Goal: Task Accomplishment & Management: Manage account settings

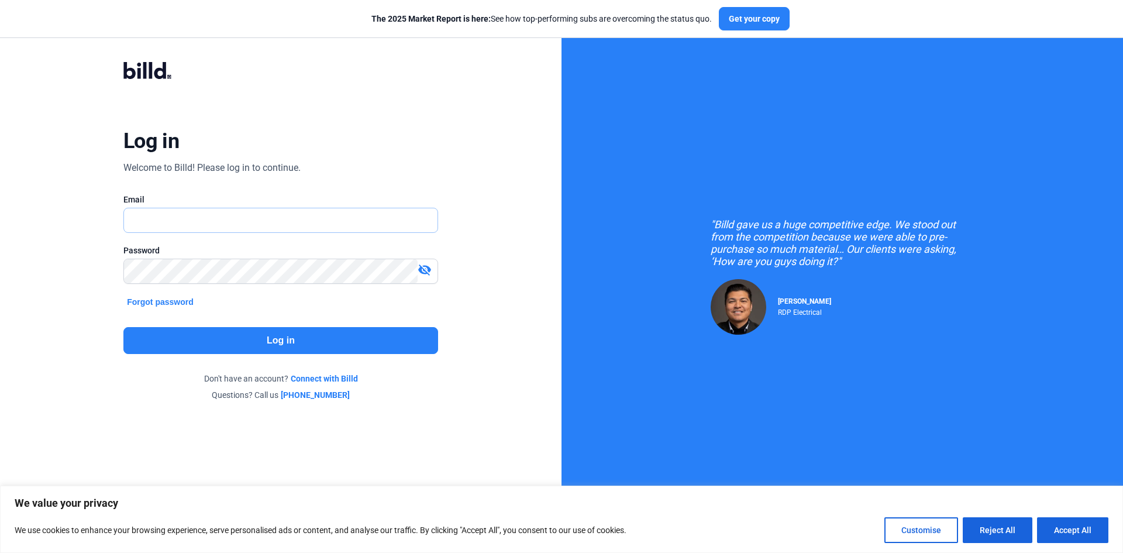
type input "[EMAIL_ADDRESS][DOMAIN_NAME]"
click at [215, 337] on button "Log in" at bounding box center [280, 340] width 315 height 27
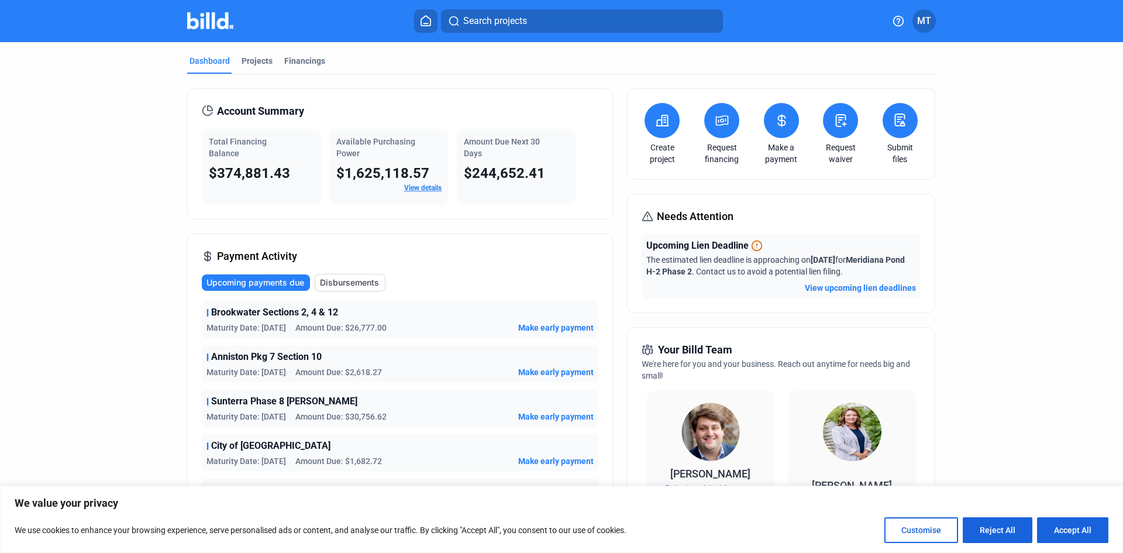
click at [788, 122] on button at bounding box center [781, 120] width 35 height 35
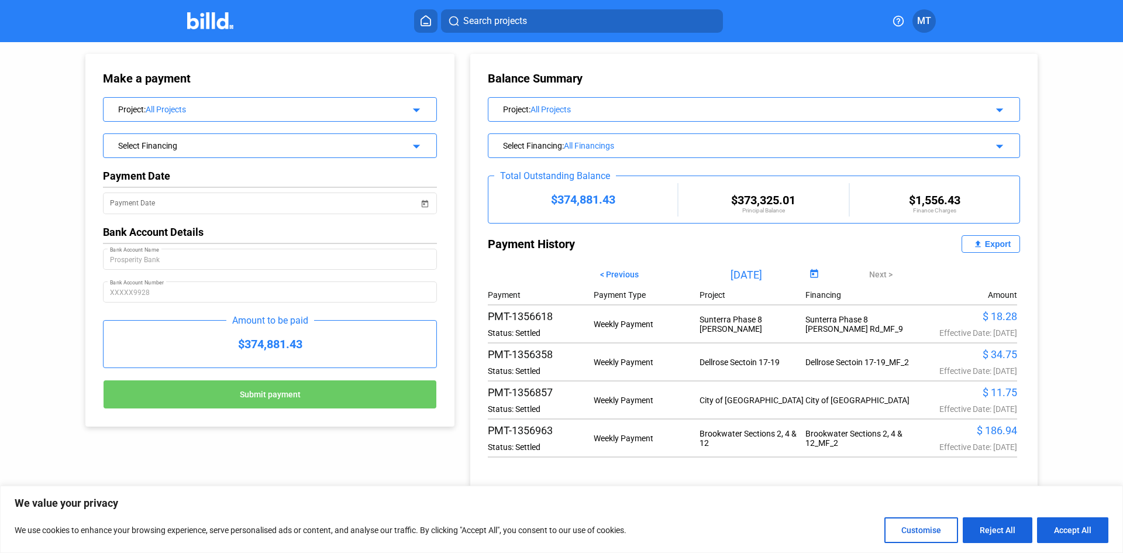
click at [412, 114] on mat-icon "arrow_drop_down" at bounding box center [415, 108] width 14 height 14
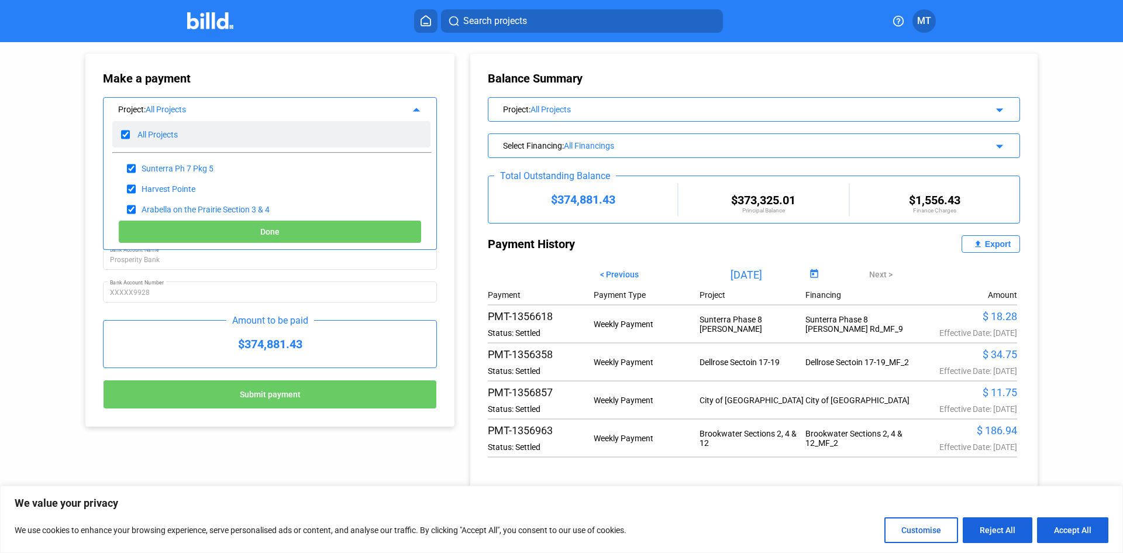
click at [124, 131] on input "checkbox" at bounding box center [125, 135] width 9 height 18
checkbox input "false"
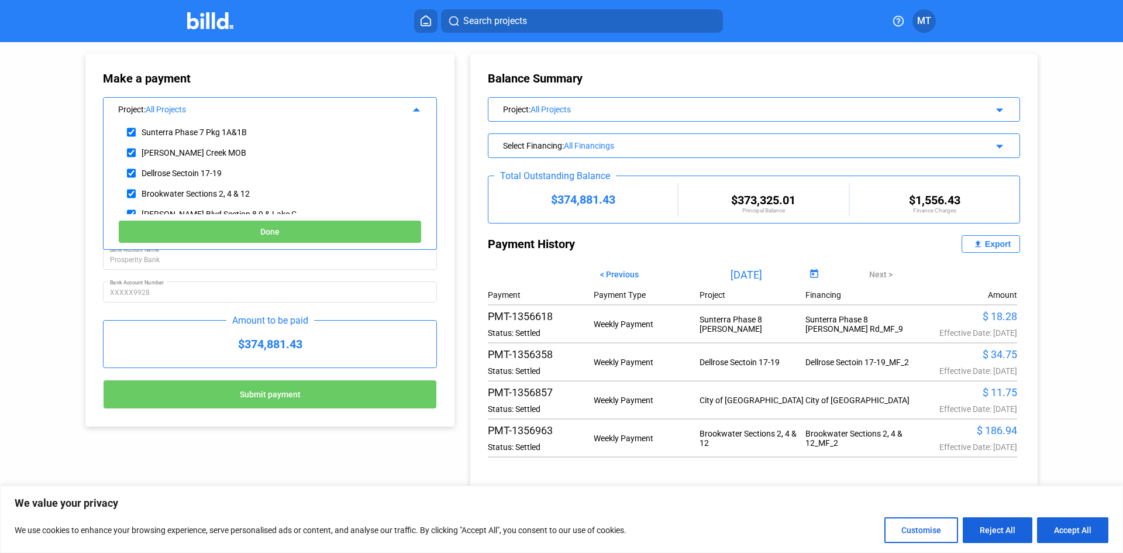
scroll to position [234, 0]
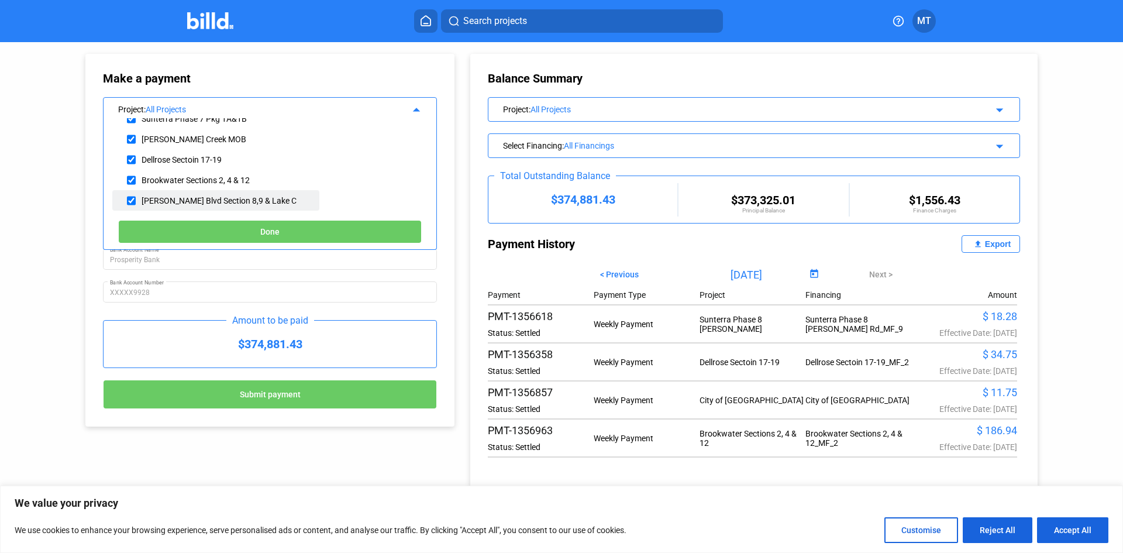
click at [132, 198] on input "checkbox" at bounding box center [131, 201] width 9 height 18
checkbox input "true"
click at [191, 230] on button "Done" at bounding box center [269, 231] width 303 height 23
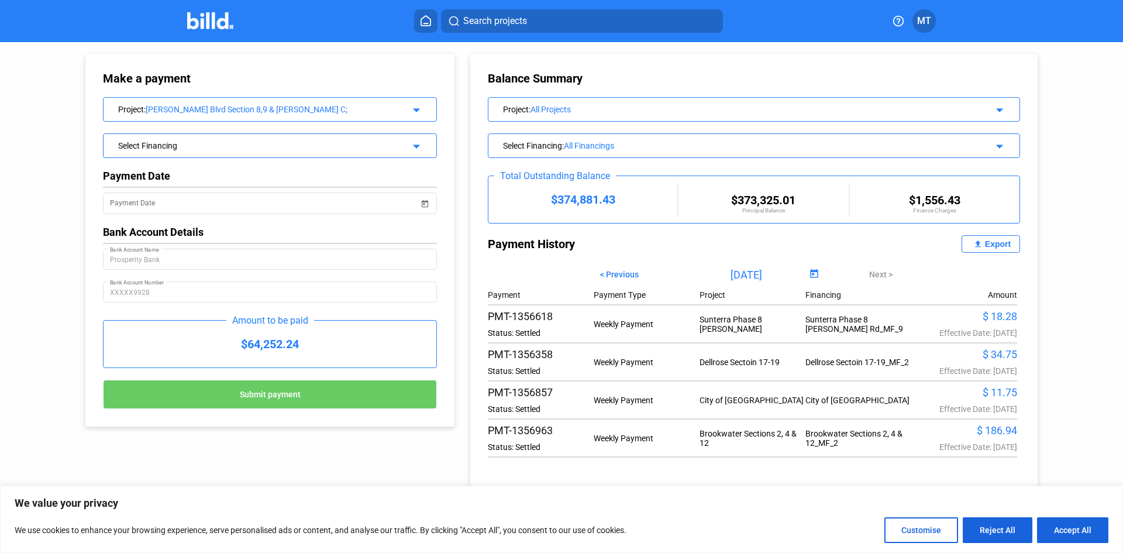
click at [416, 115] on mat-icon "arrow_drop_down" at bounding box center [415, 108] width 14 height 14
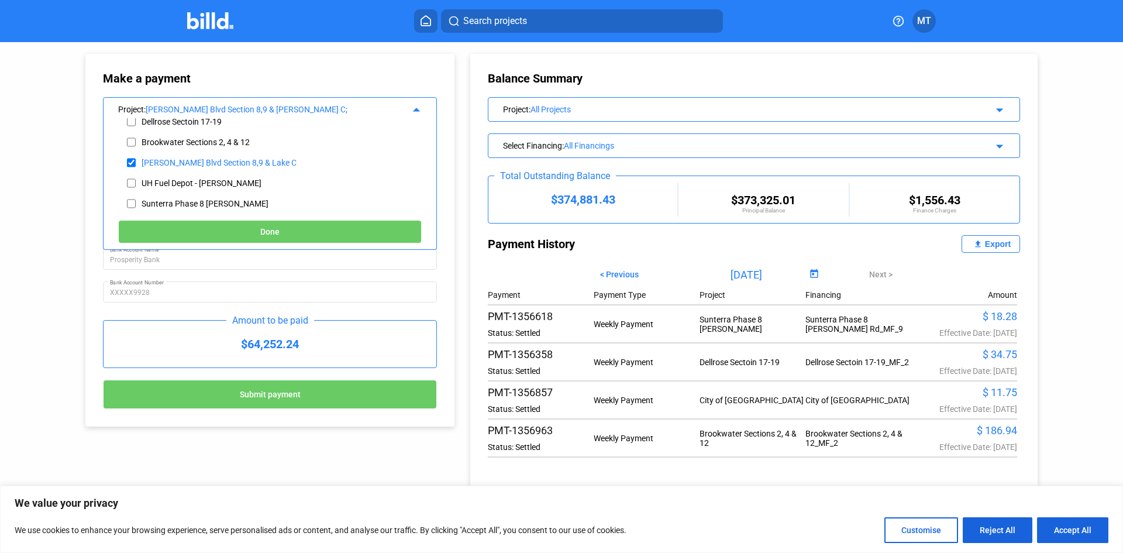
scroll to position [292, 0]
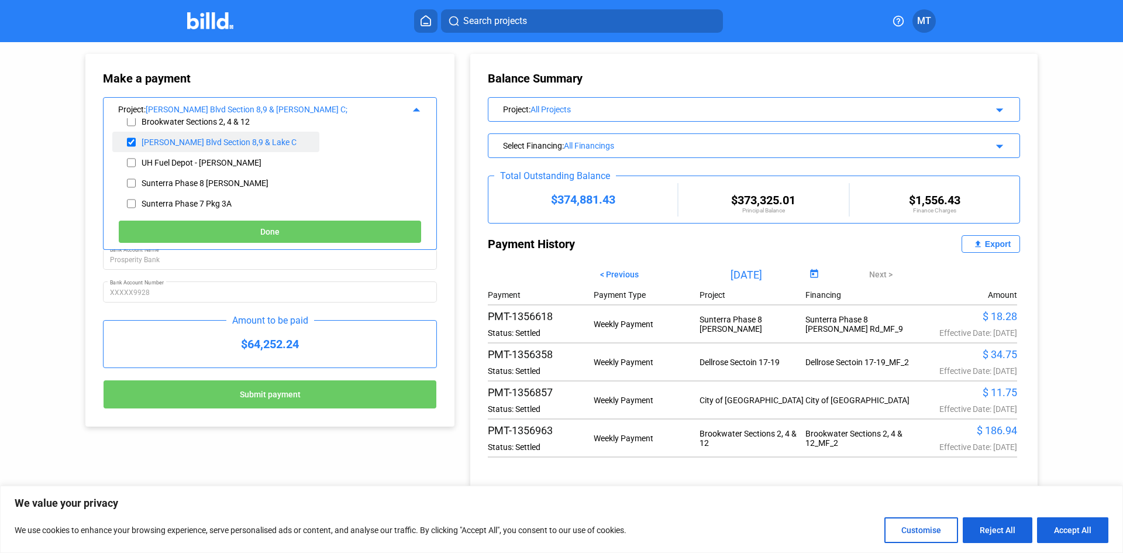
click at [130, 142] on input "checkbox" at bounding box center [131, 142] width 9 height 18
checkbox input "false"
click at [130, 119] on input "checkbox" at bounding box center [131, 122] width 9 height 18
checkbox input "true"
click at [212, 232] on button "Done" at bounding box center [269, 231] width 303 height 23
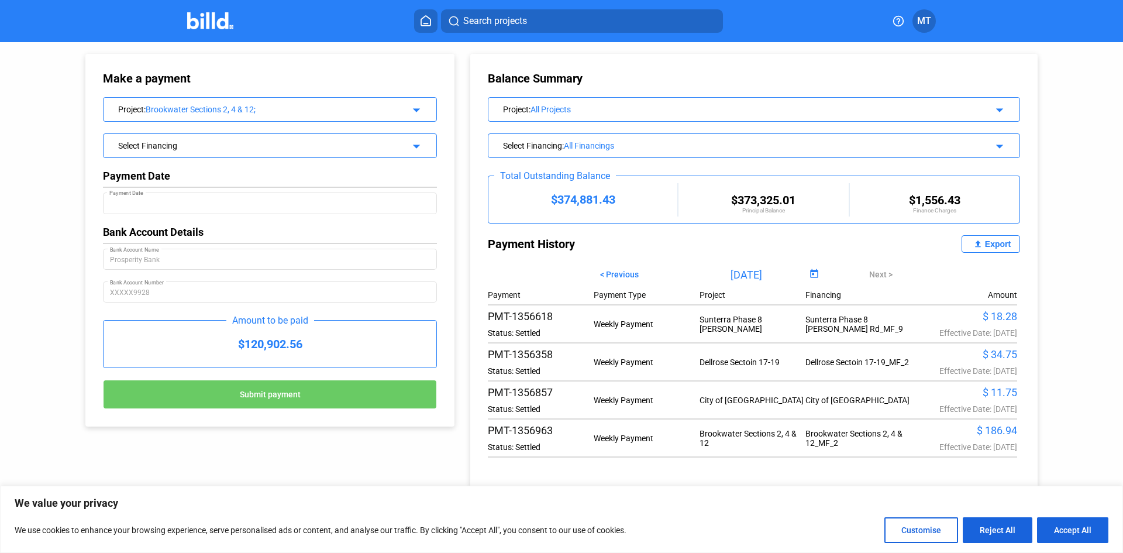
click at [361, 147] on div "Select Financing" at bounding box center [254, 145] width 273 height 12
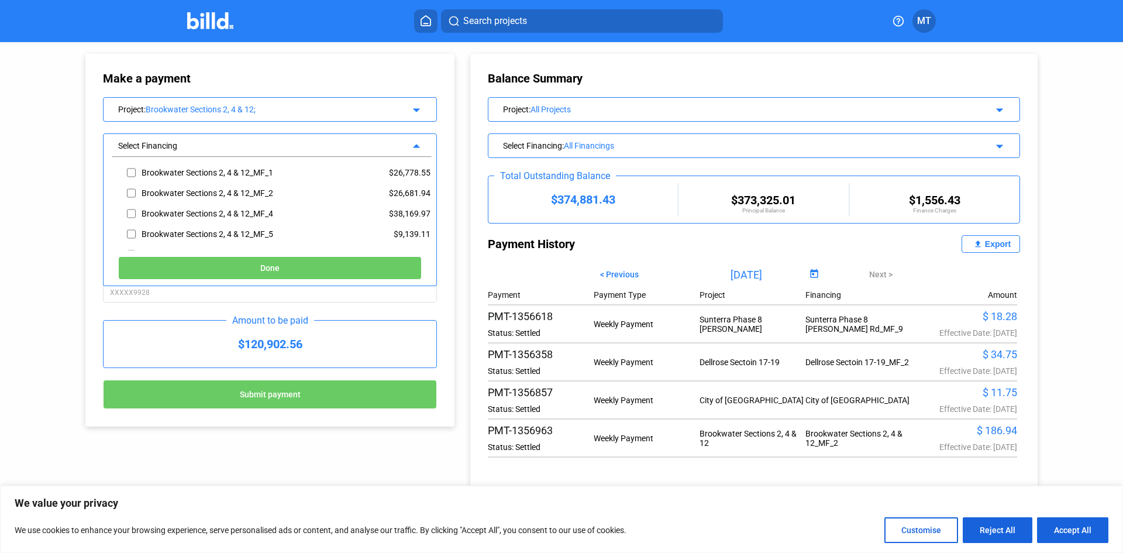
scroll to position [49, 0]
click at [131, 194] on input "checkbox" at bounding box center [131, 197] width 9 height 18
checkbox input "true"
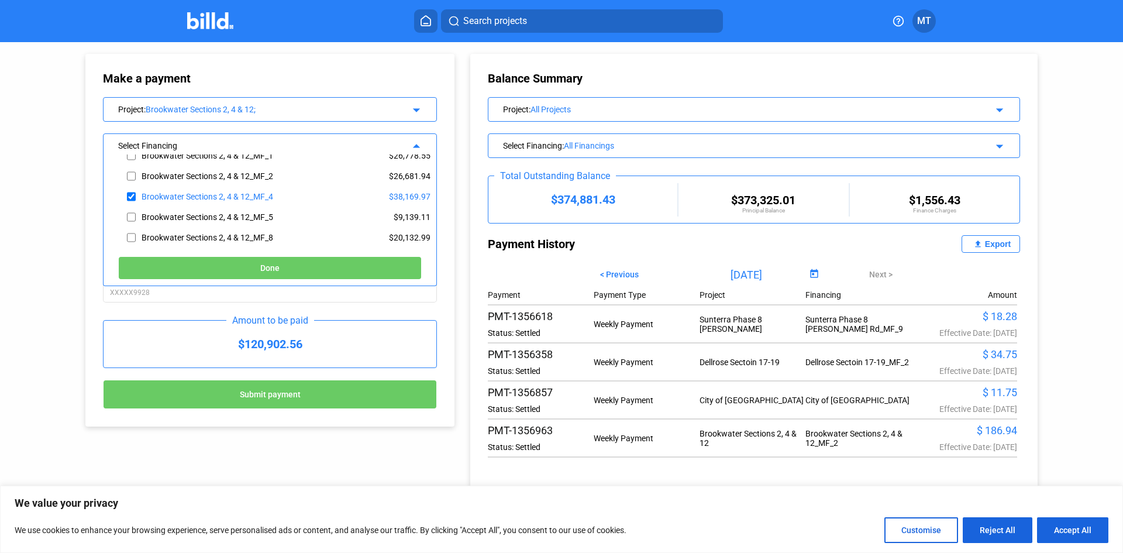
click at [225, 265] on button "Done" at bounding box center [269, 267] width 303 height 23
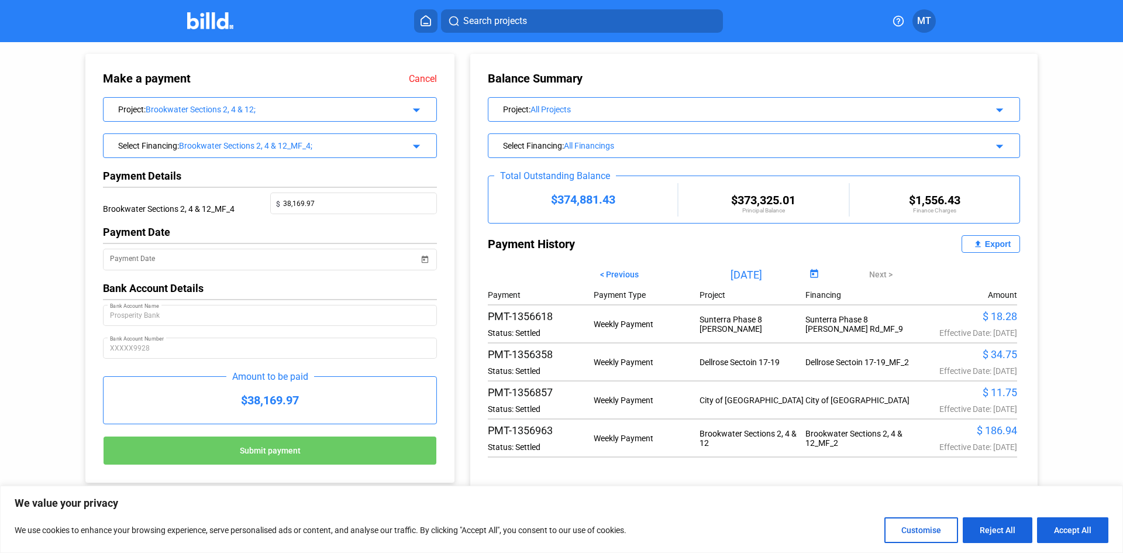
click at [419, 109] on mat-icon "arrow_drop_down" at bounding box center [415, 108] width 14 height 14
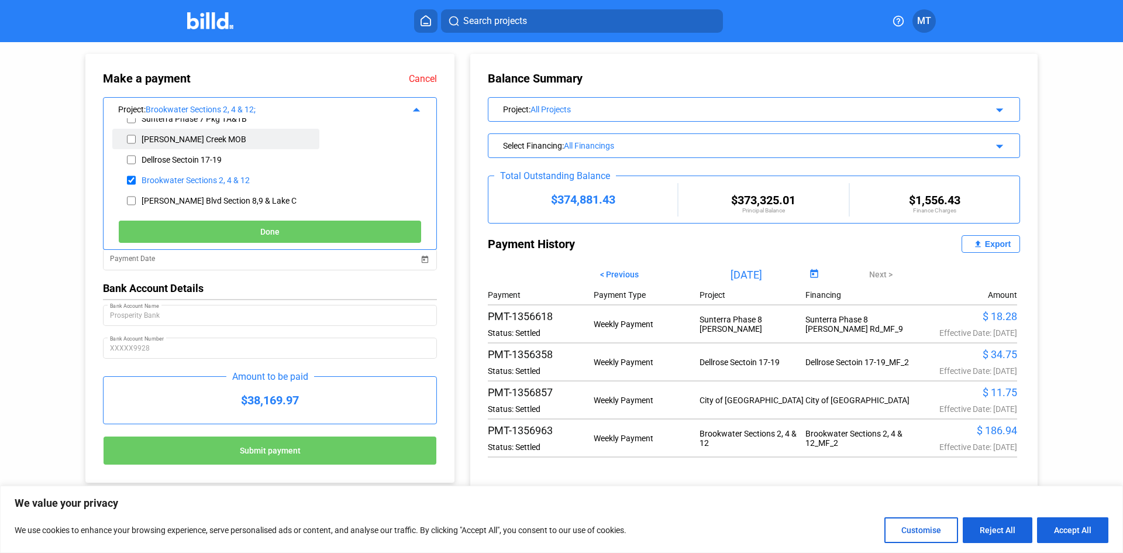
scroll to position [292, 0]
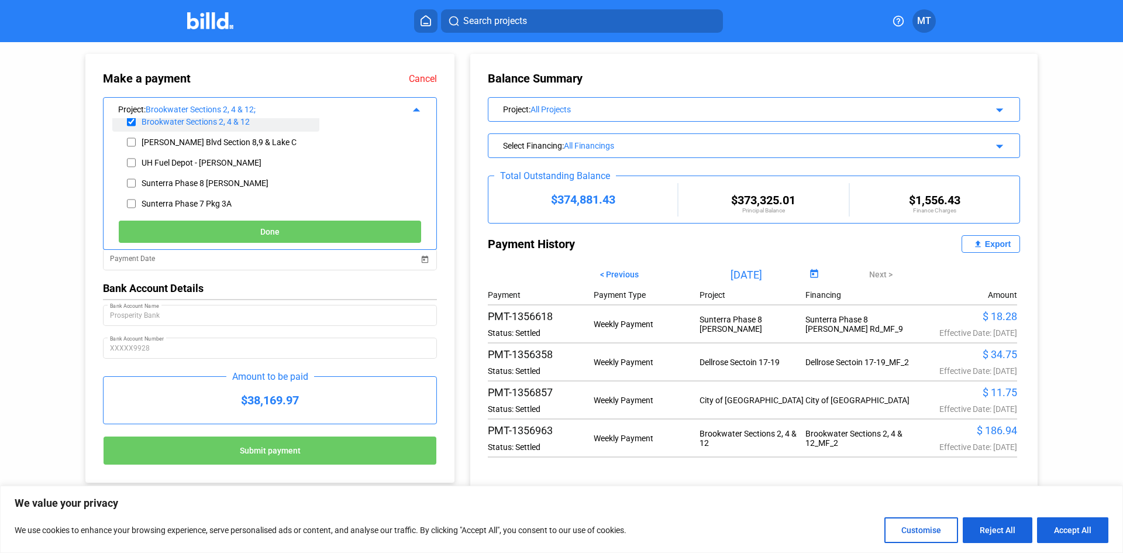
click at [131, 123] on input "checkbox" at bounding box center [131, 122] width 9 height 18
checkbox input "false"
click at [134, 182] on input "checkbox" at bounding box center [131, 183] width 9 height 18
checkbox input "true"
click at [178, 227] on button "Done" at bounding box center [269, 231] width 303 height 23
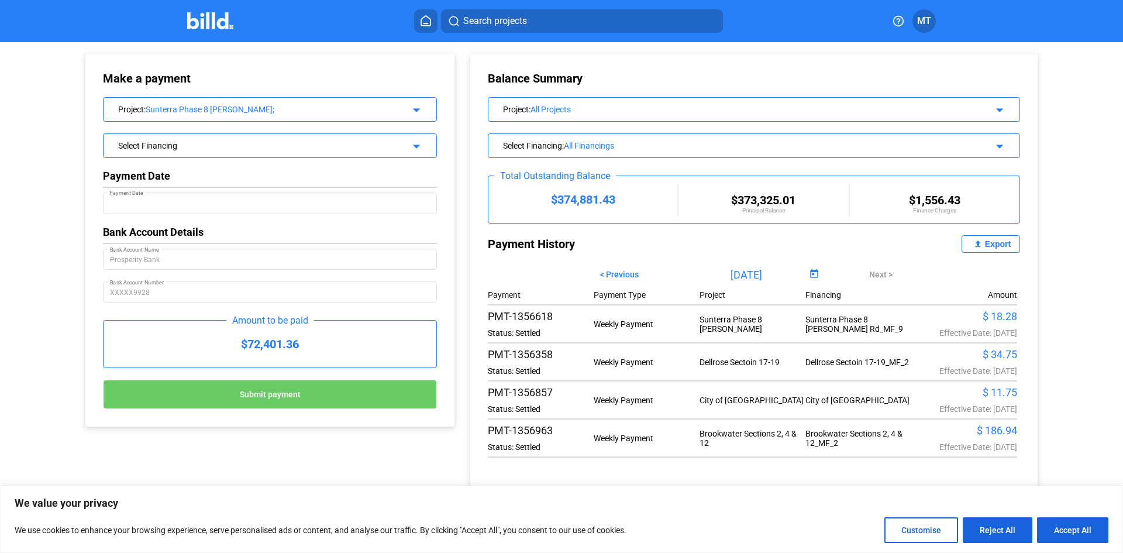
click at [201, 149] on div "Select Financing" at bounding box center [254, 145] width 273 height 12
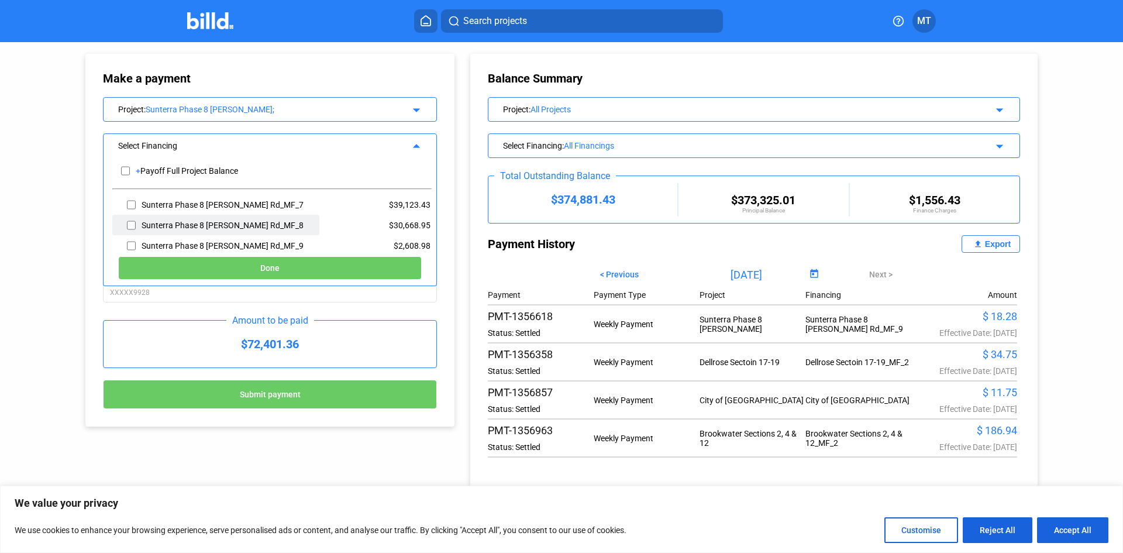
click at [132, 224] on input "checkbox" at bounding box center [131, 225] width 9 height 18
checkbox input "true"
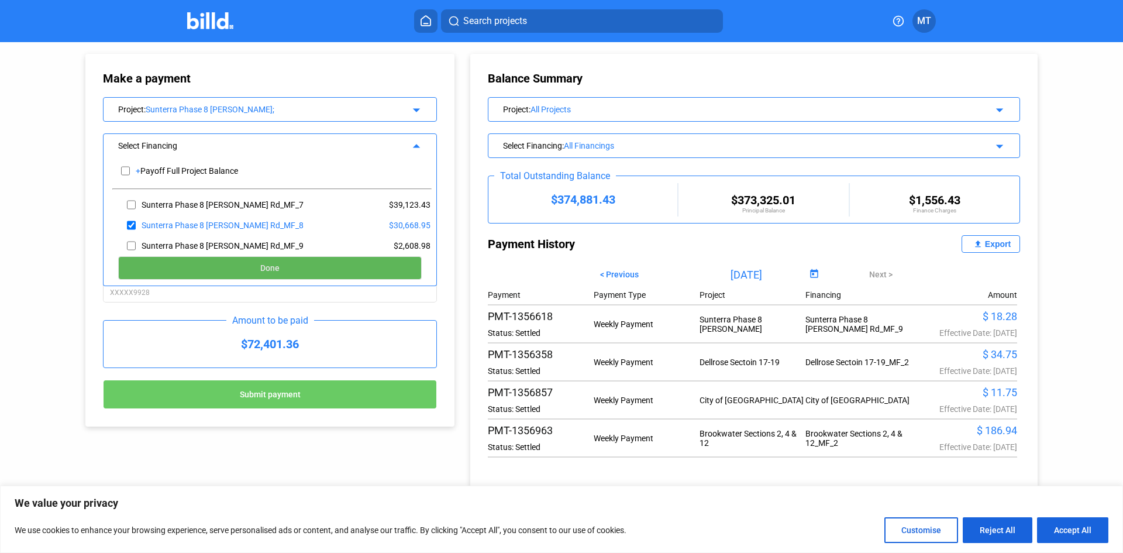
click at [213, 268] on button "Done" at bounding box center [269, 267] width 303 height 23
